Goal: Task Accomplishment & Management: Manage account settings

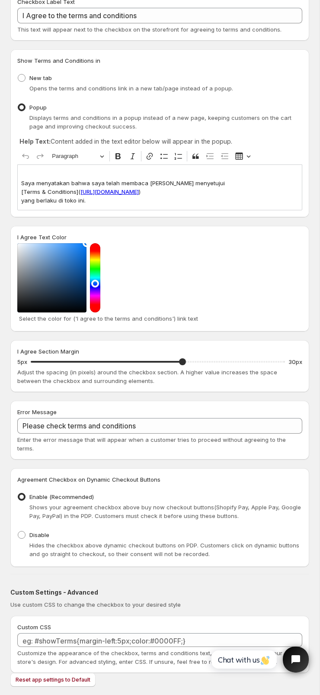
scroll to position [141, 0]
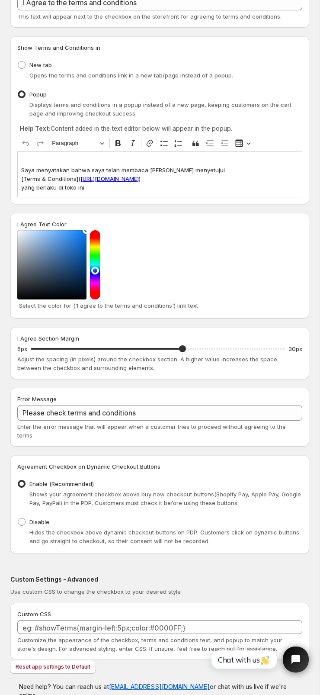
click at [58, 663] on span "Reset app settings to Default" at bounding box center [53, 666] width 75 height 7
type input "5"
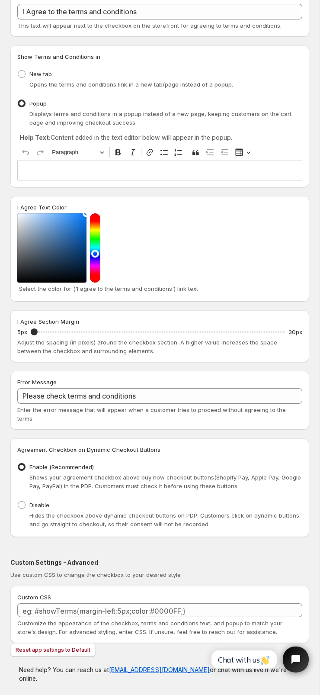
scroll to position [115, 0]
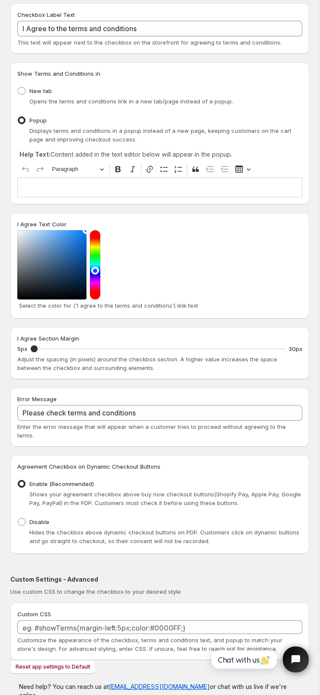
click at [59, 663] on span "Reset app settings to Default" at bounding box center [53, 666] width 75 height 7
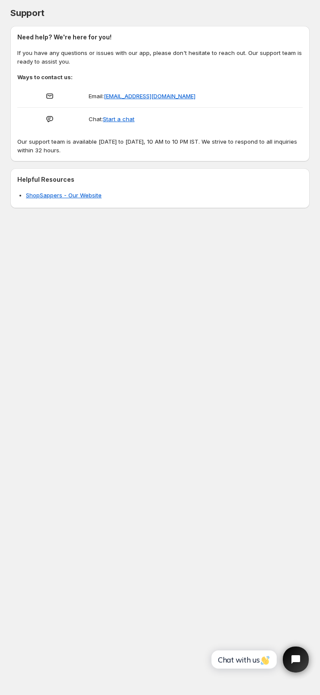
click at [74, 661] on body "Home Support Support. This page is ready Support Need help? We're here for you!…" at bounding box center [160, 347] width 320 height 695
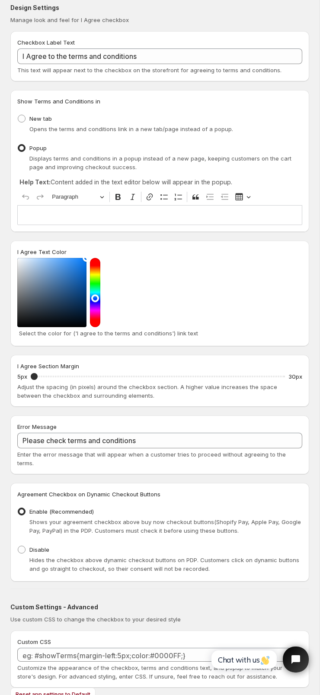
scroll to position [89, 0]
